Goal: Find specific page/section: Find specific page/section

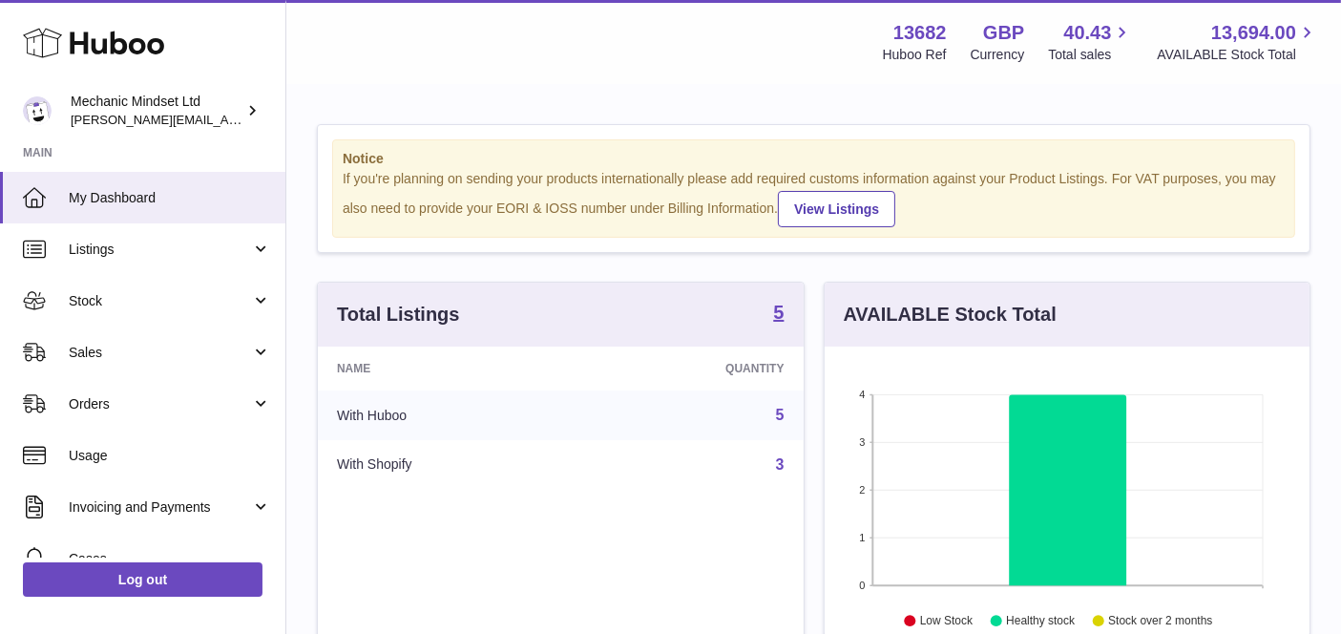
scroll to position [297, 486]
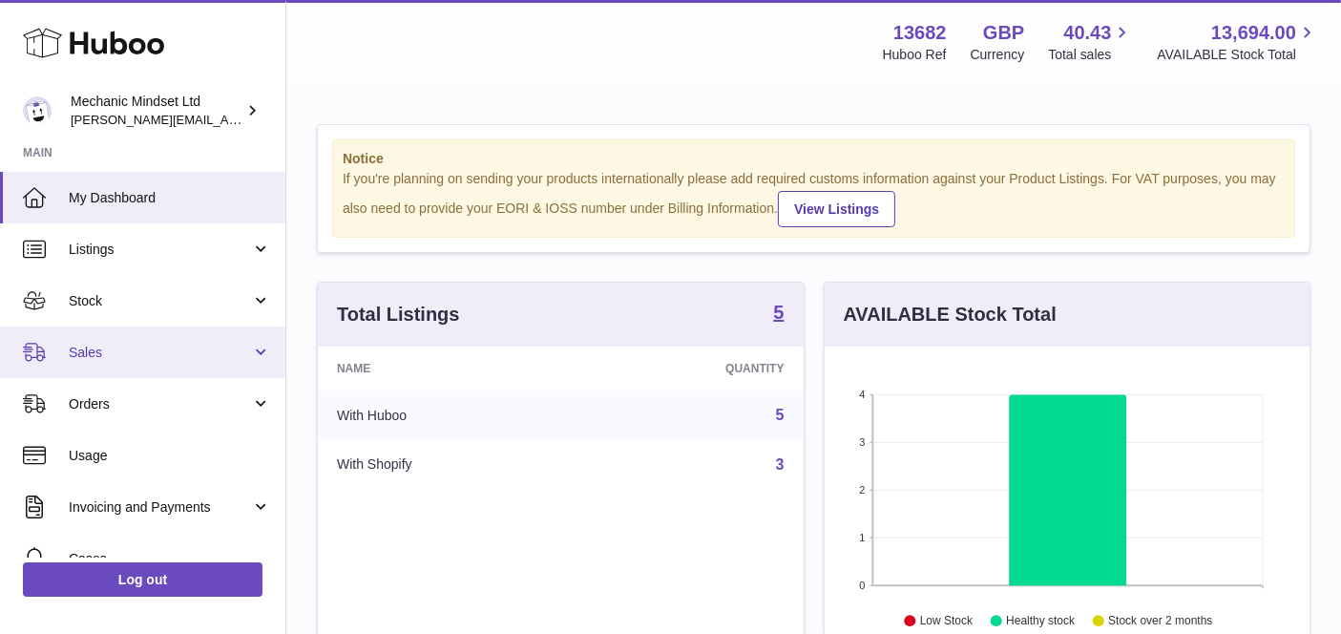
click at [150, 347] on span "Sales" at bounding box center [160, 353] width 182 height 18
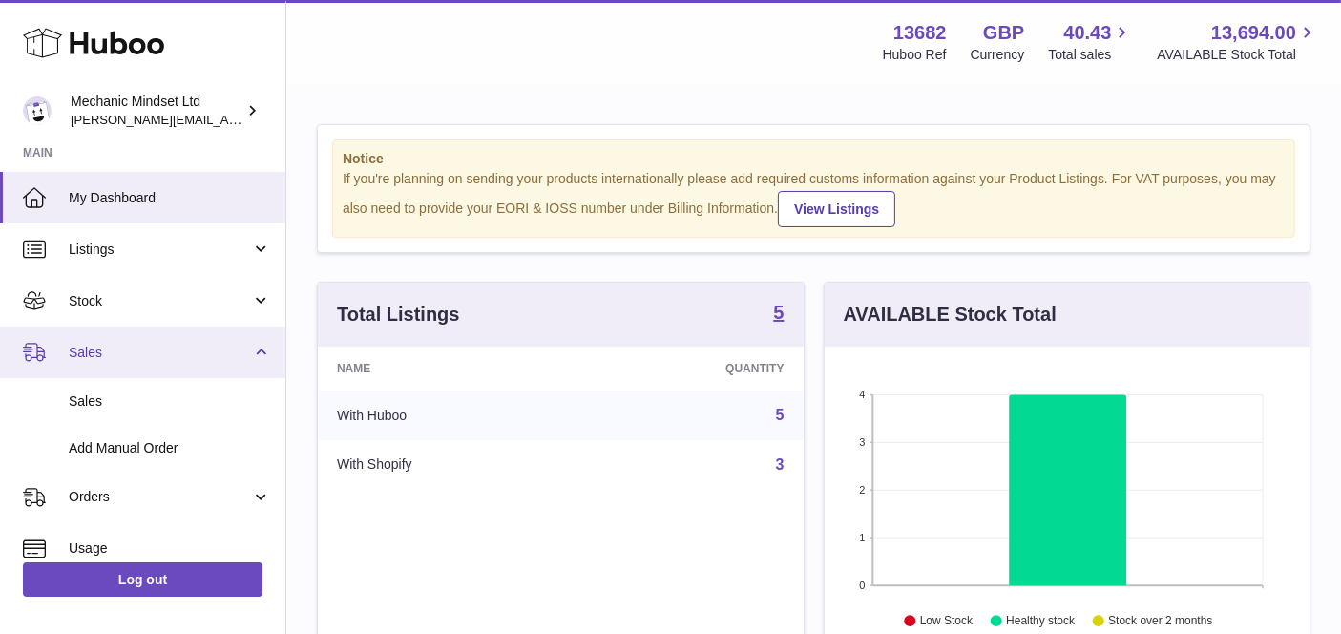
click at [150, 347] on span "Sales" at bounding box center [160, 353] width 182 height 18
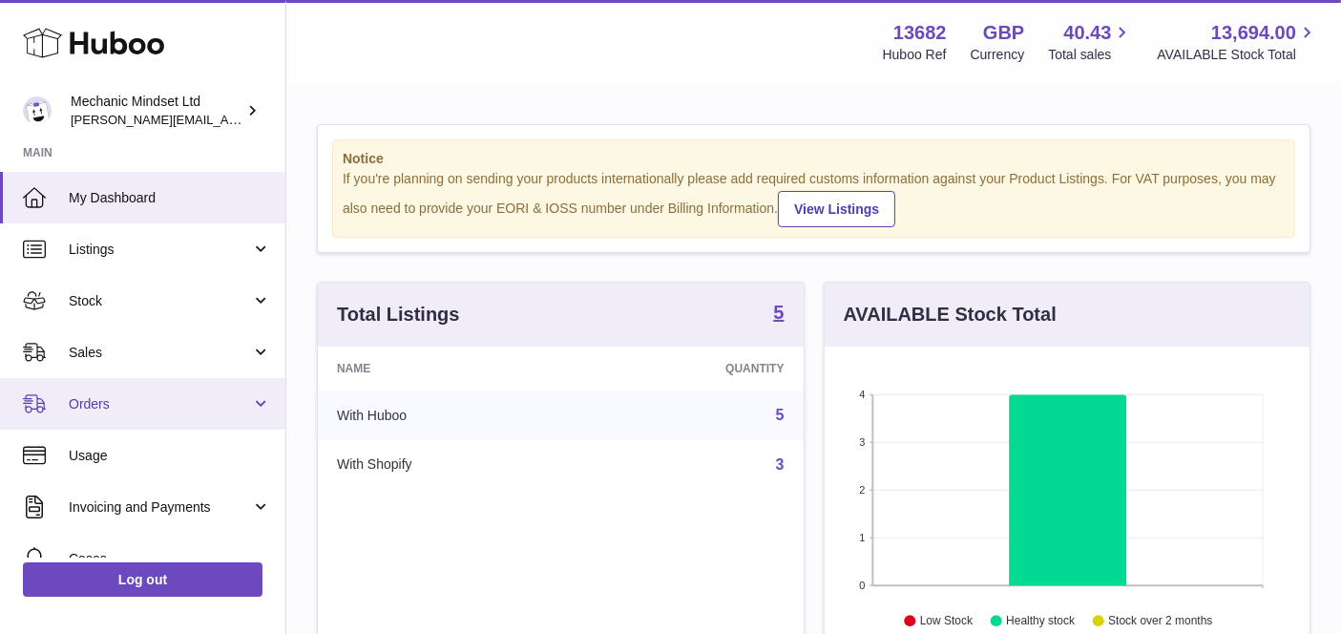
click at [132, 401] on span "Orders" at bounding box center [160, 404] width 182 height 18
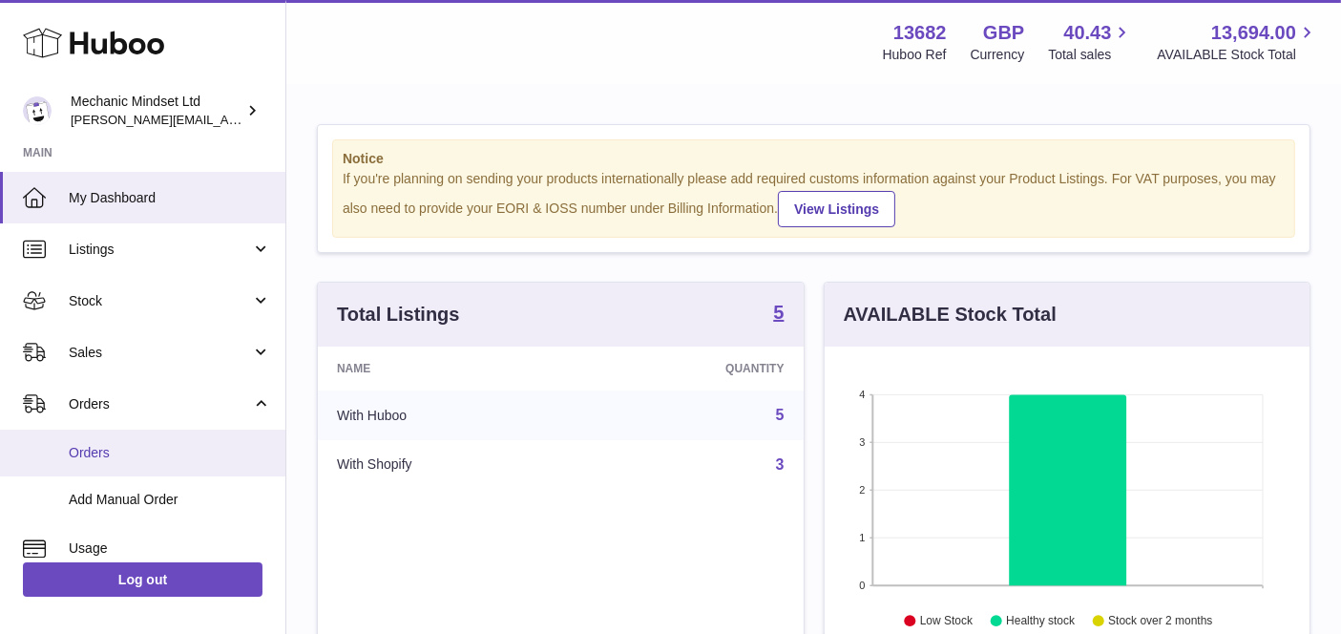
click at [132, 443] on link "Orders" at bounding box center [142, 452] width 285 height 47
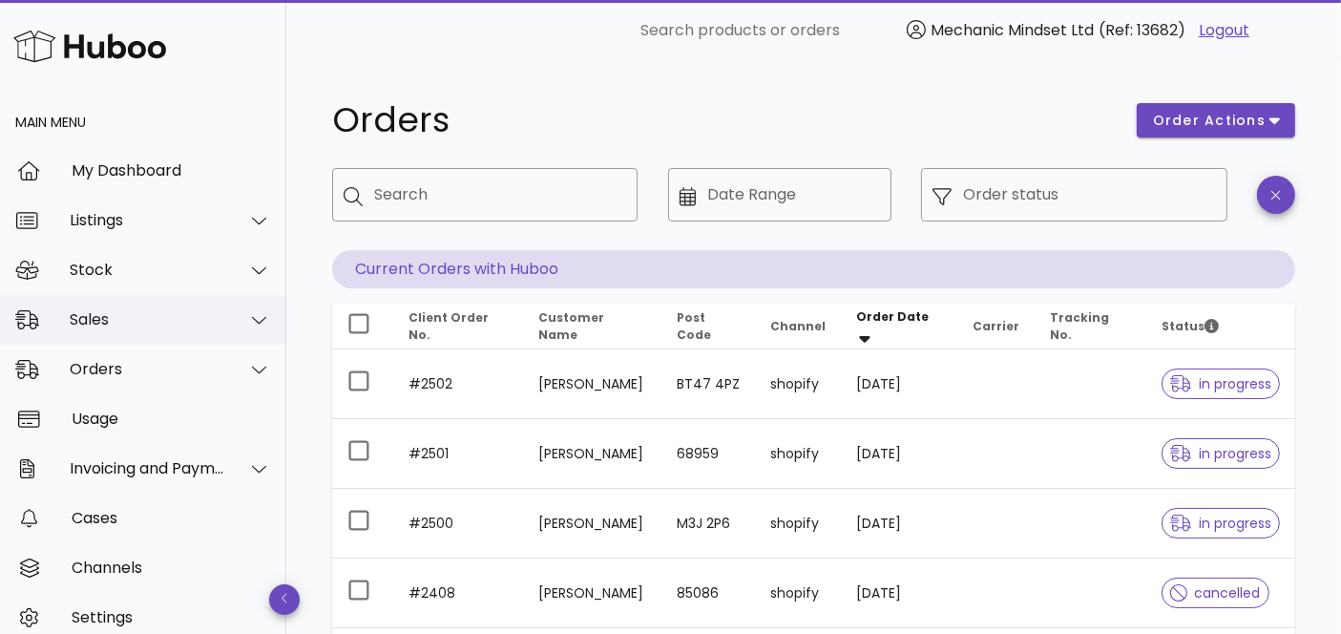
click at [152, 326] on div "Sales" at bounding box center [148, 319] width 156 height 18
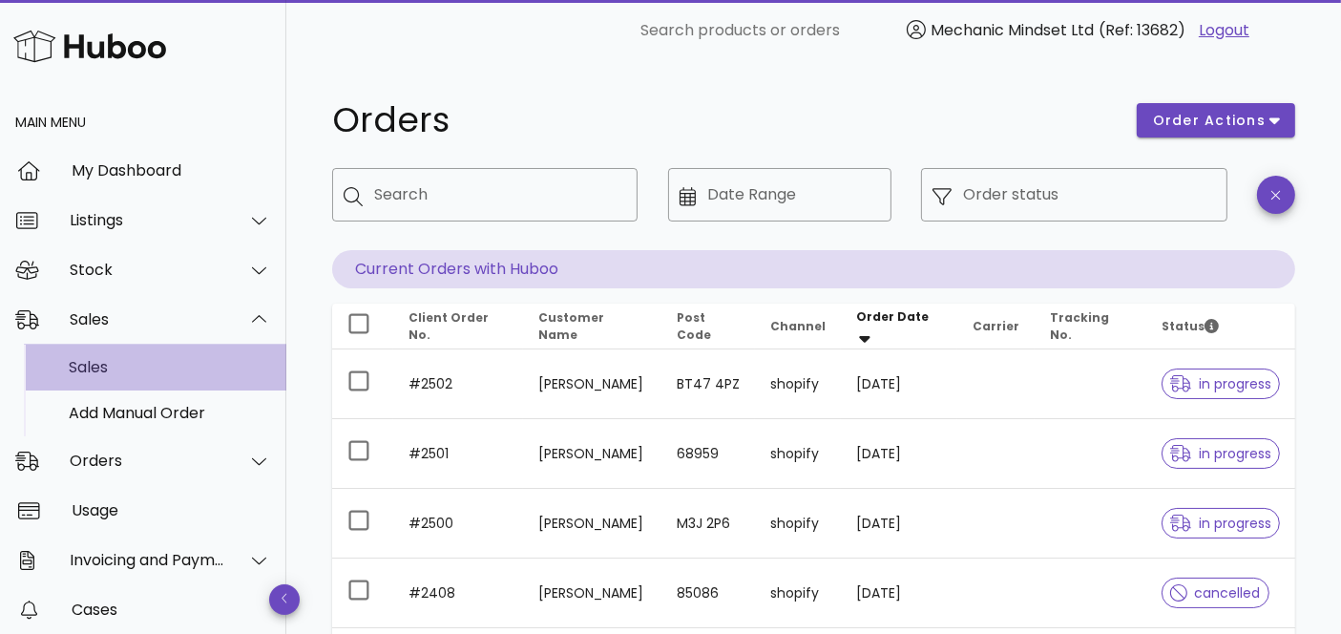
click at [149, 362] on div "Sales" at bounding box center [170, 367] width 202 height 18
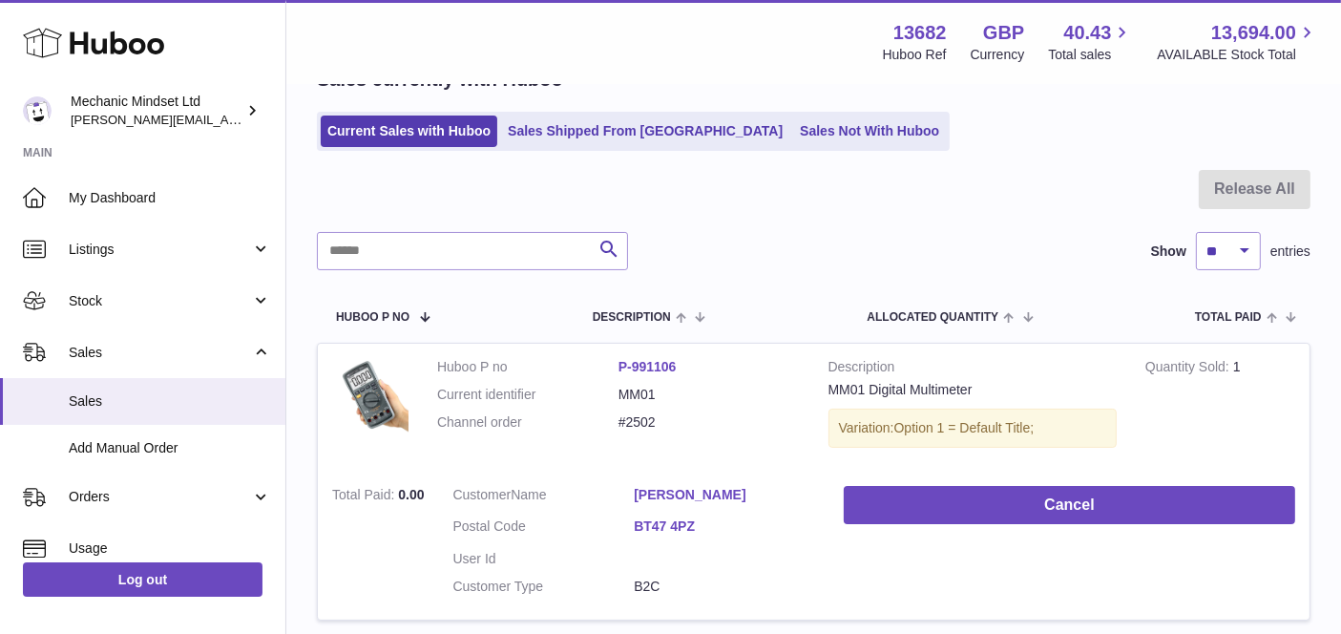
scroll to position [108, 0]
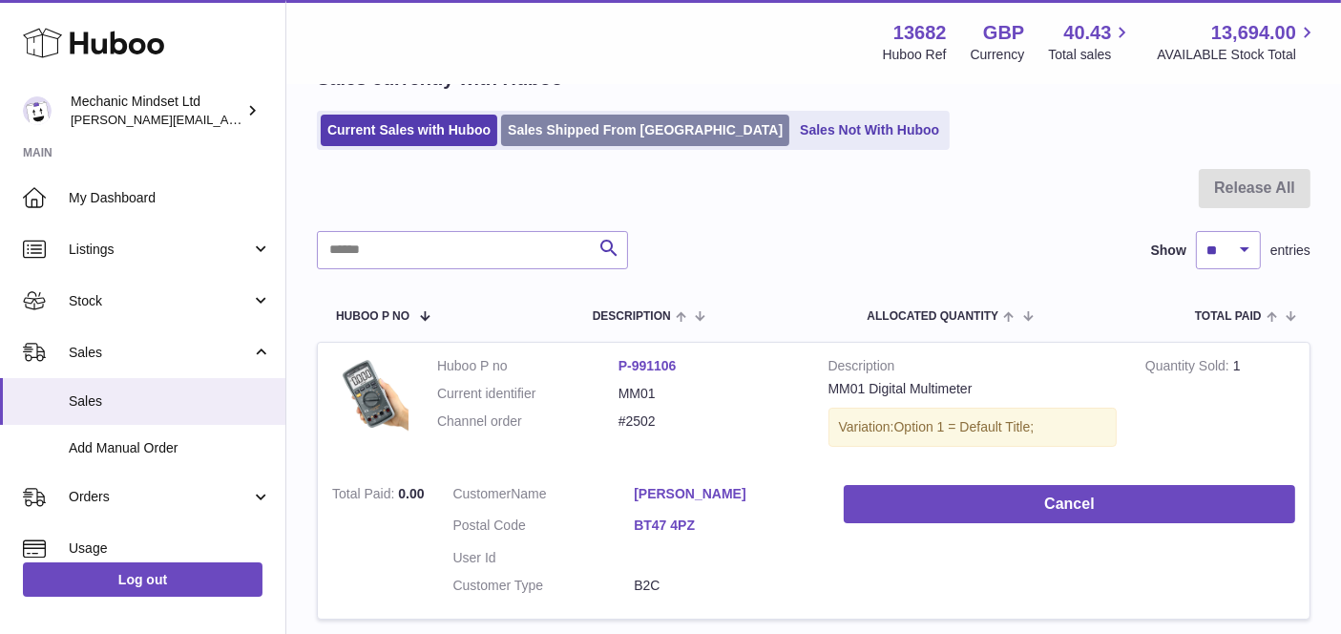
click at [630, 137] on link "Sales Shipped From [GEOGRAPHIC_DATA]" at bounding box center [645, 130] width 288 height 31
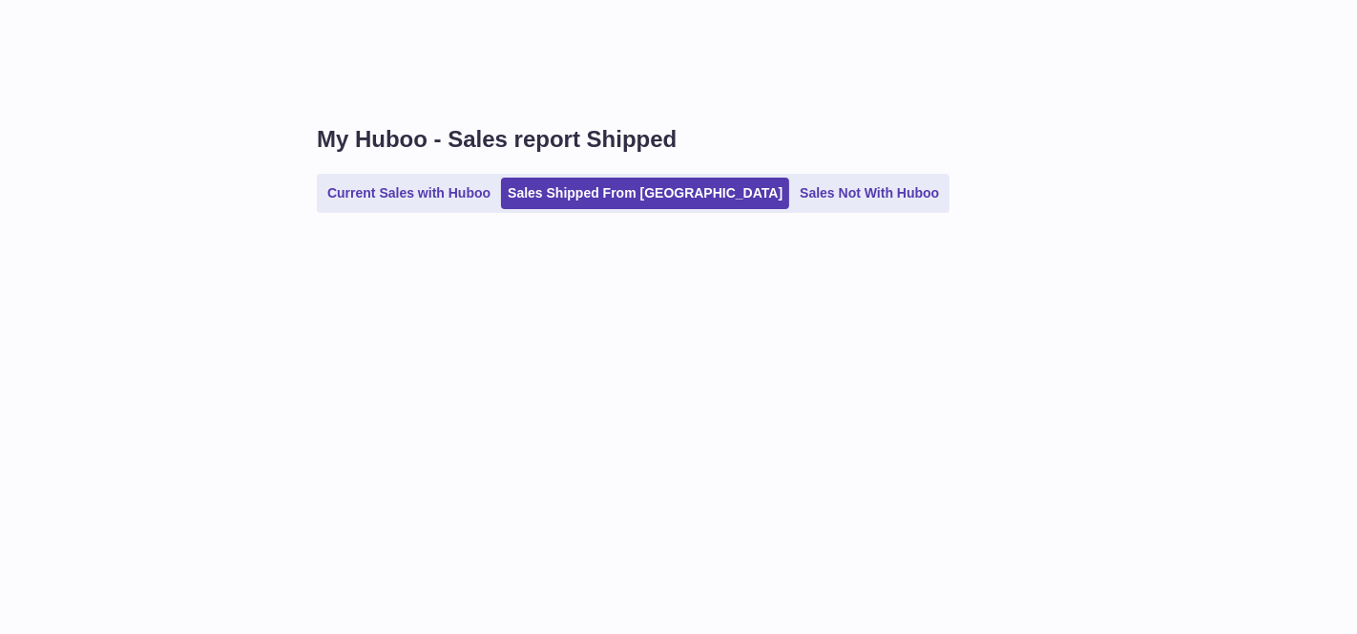
click at [630, 137] on h1 "My Huboo - Sales report Shipped" at bounding box center [822, 139] width 1010 height 31
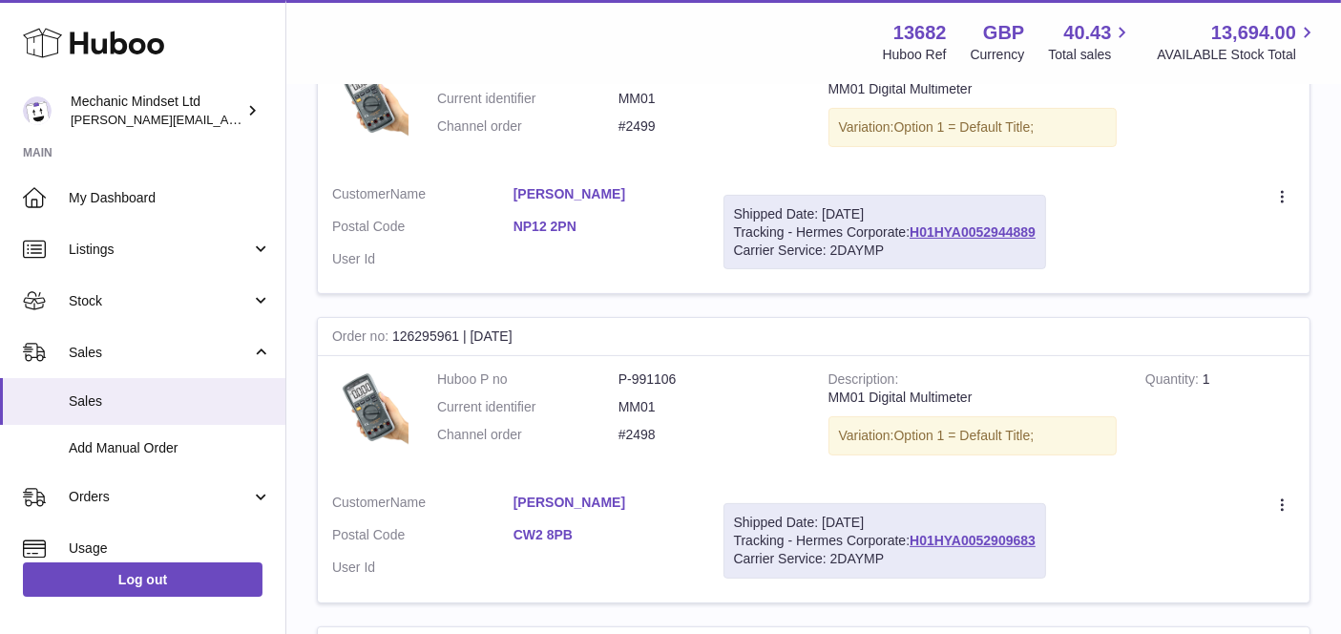
scroll to position [415, 0]
